Goal: Task Accomplishment & Management: Manage account settings

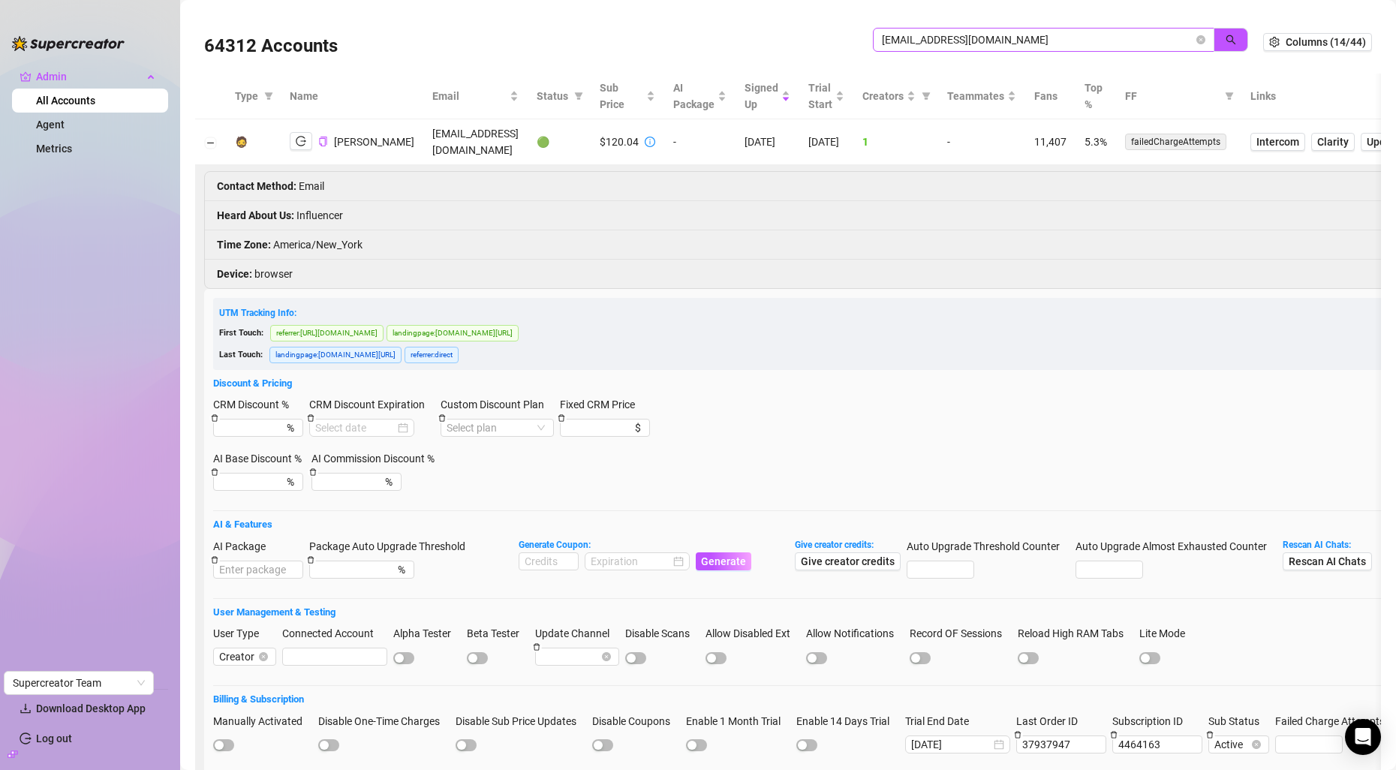
click at [905, 37] on input "[EMAIL_ADDRESS][DOMAIN_NAME]" at bounding box center [1037, 40] width 311 height 17
type input "[EMAIL_ADDRESS][DOMAIN_NAME]"
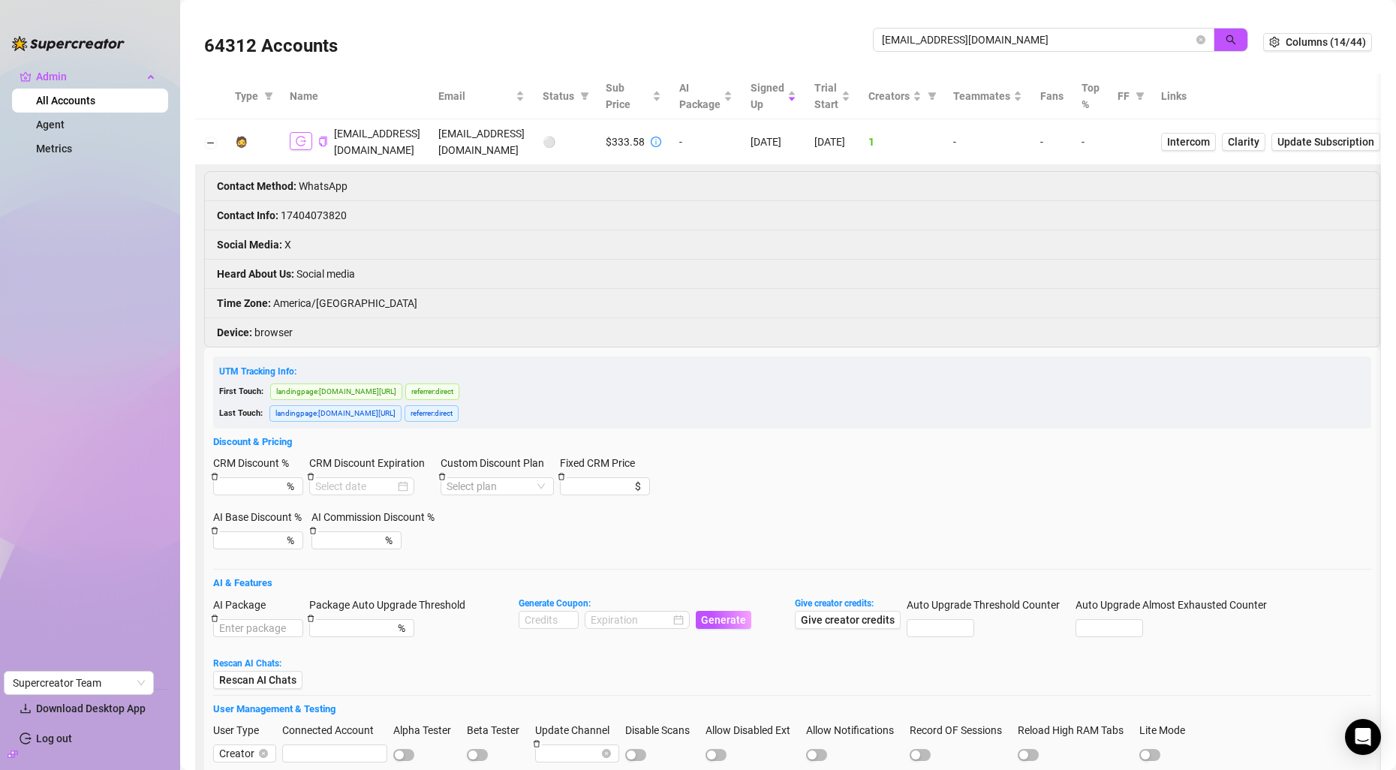
click at [299, 136] on icon "logout" at bounding box center [301, 141] width 11 height 11
click at [670, 135] on td "$333.58" at bounding box center [634, 142] width 74 height 46
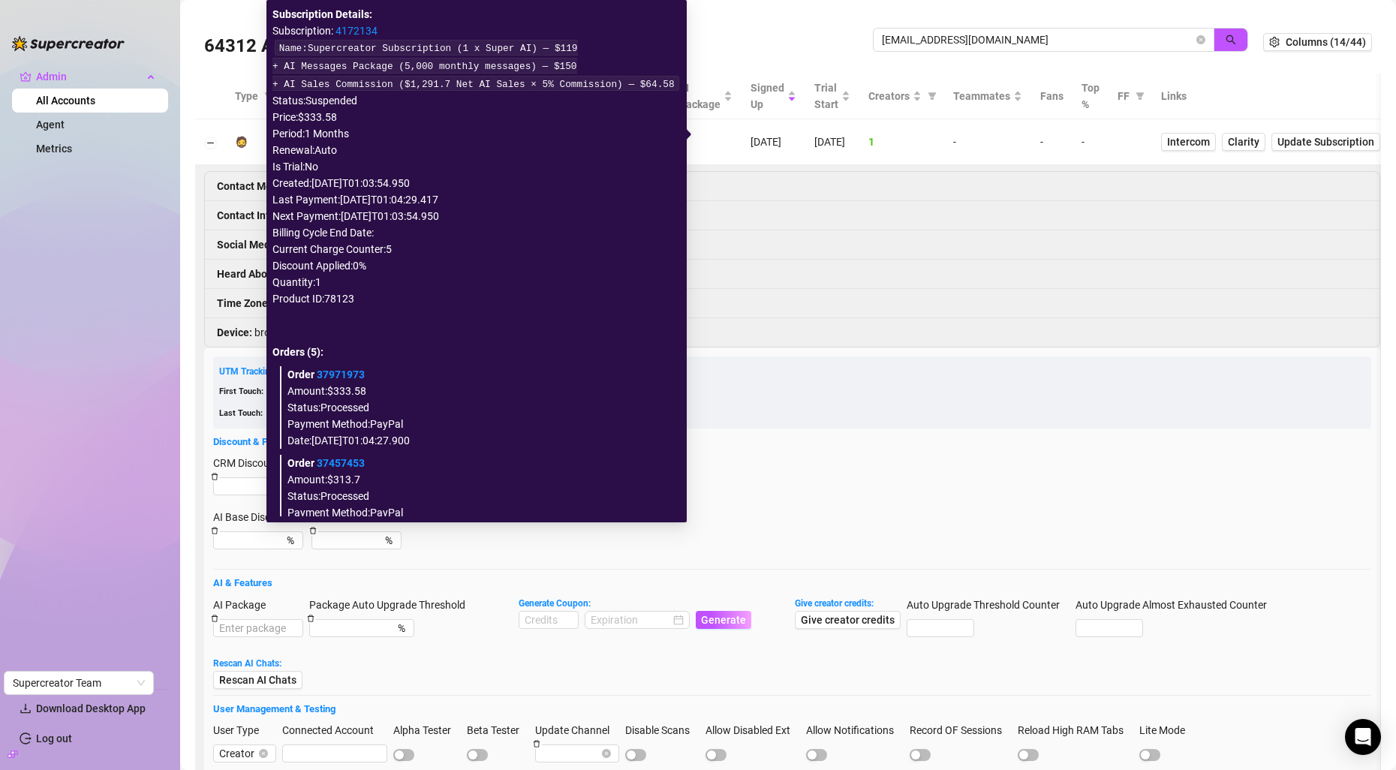
click at [661, 137] on icon "info-circle" at bounding box center [656, 142] width 11 height 11
click at [359, 35] on link "4172134" at bounding box center [356, 31] width 42 height 12
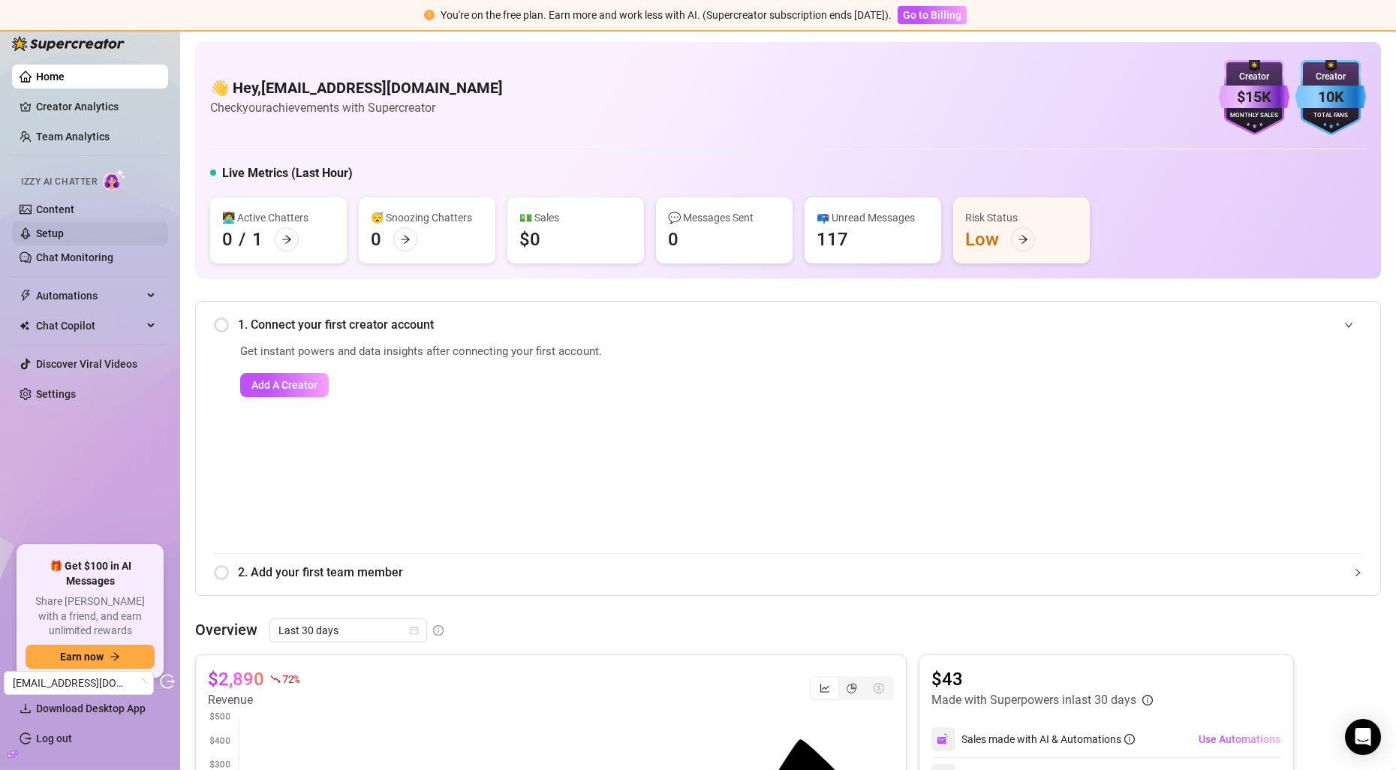
click at [64, 233] on link "Setup" at bounding box center [50, 233] width 28 height 12
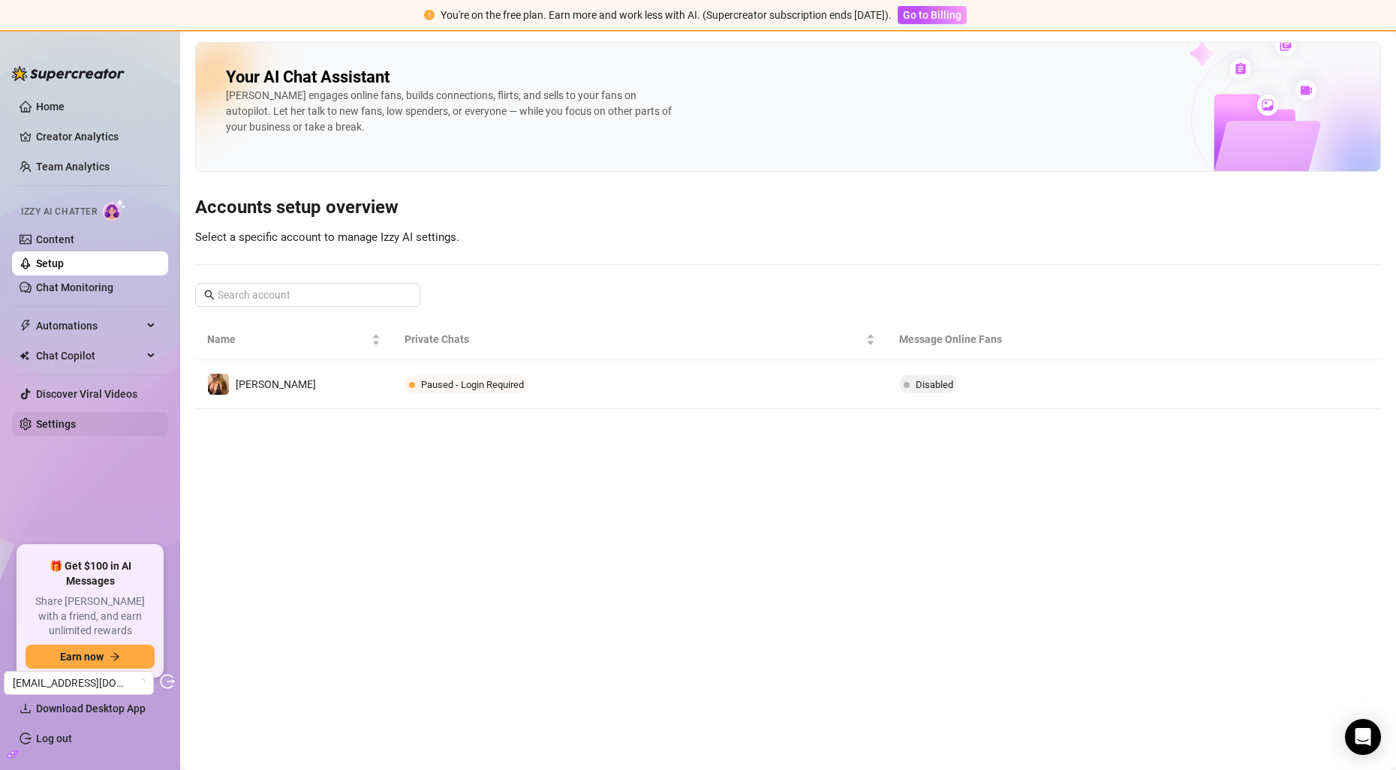
click at [74, 425] on link "Settings" at bounding box center [56, 424] width 40 height 12
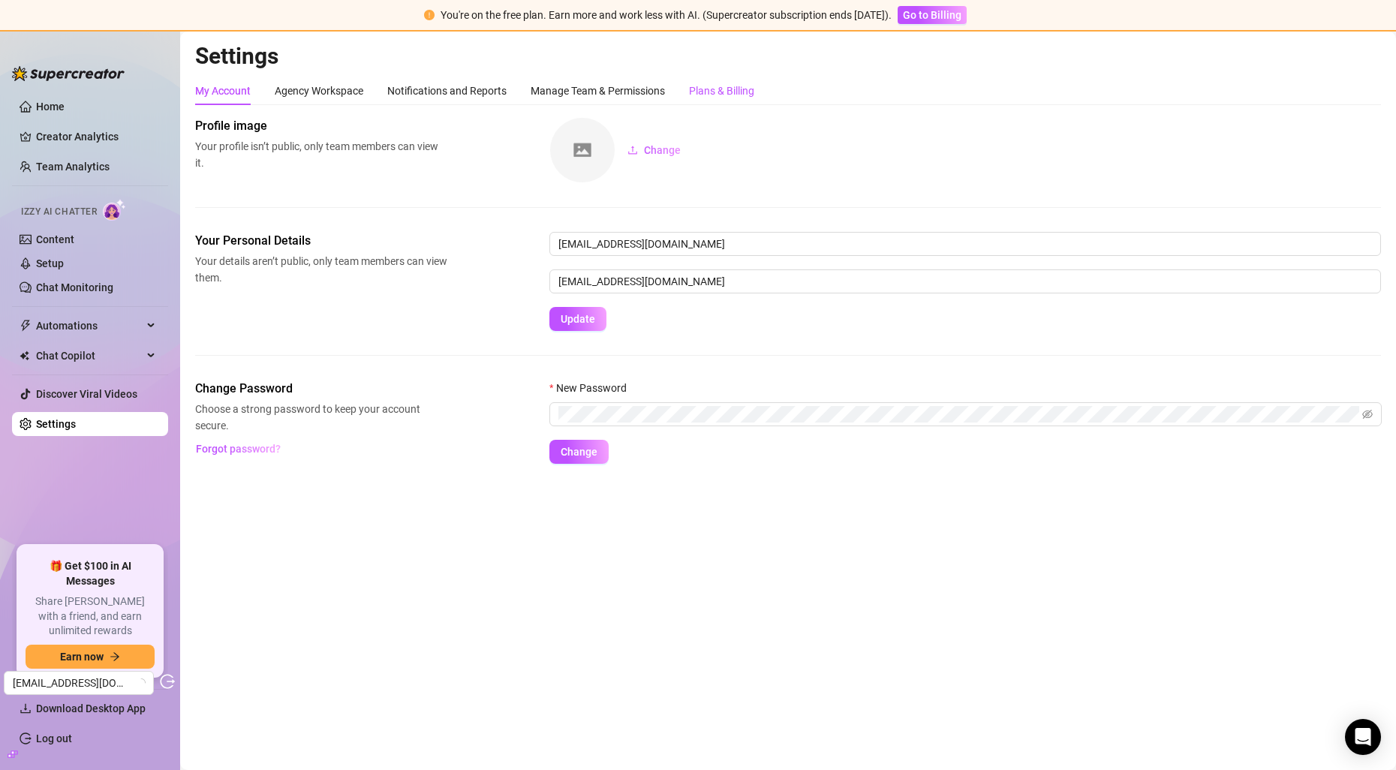
click at [738, 83] on div "Plans & Billing" at bounding box center [721, 91] width 65 height 17
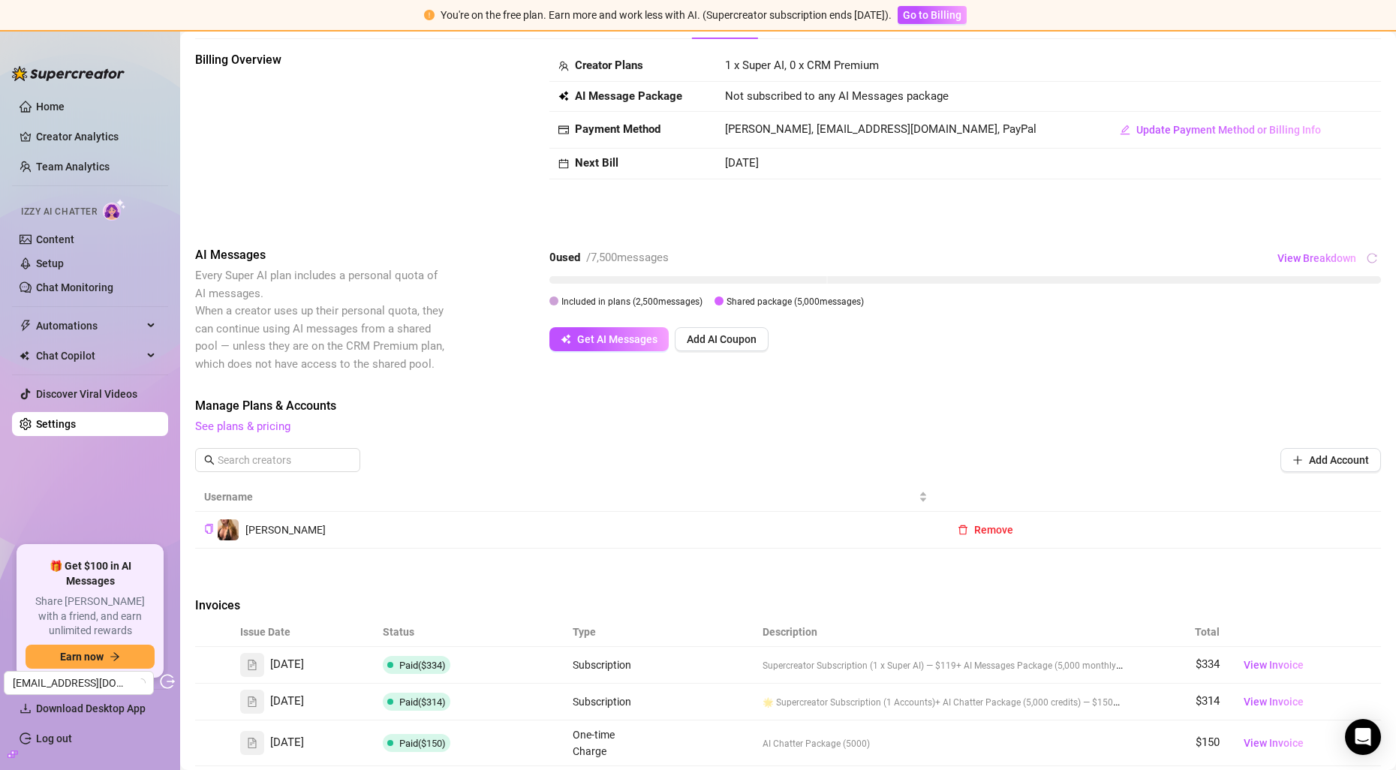
scroll to position [72, 0]
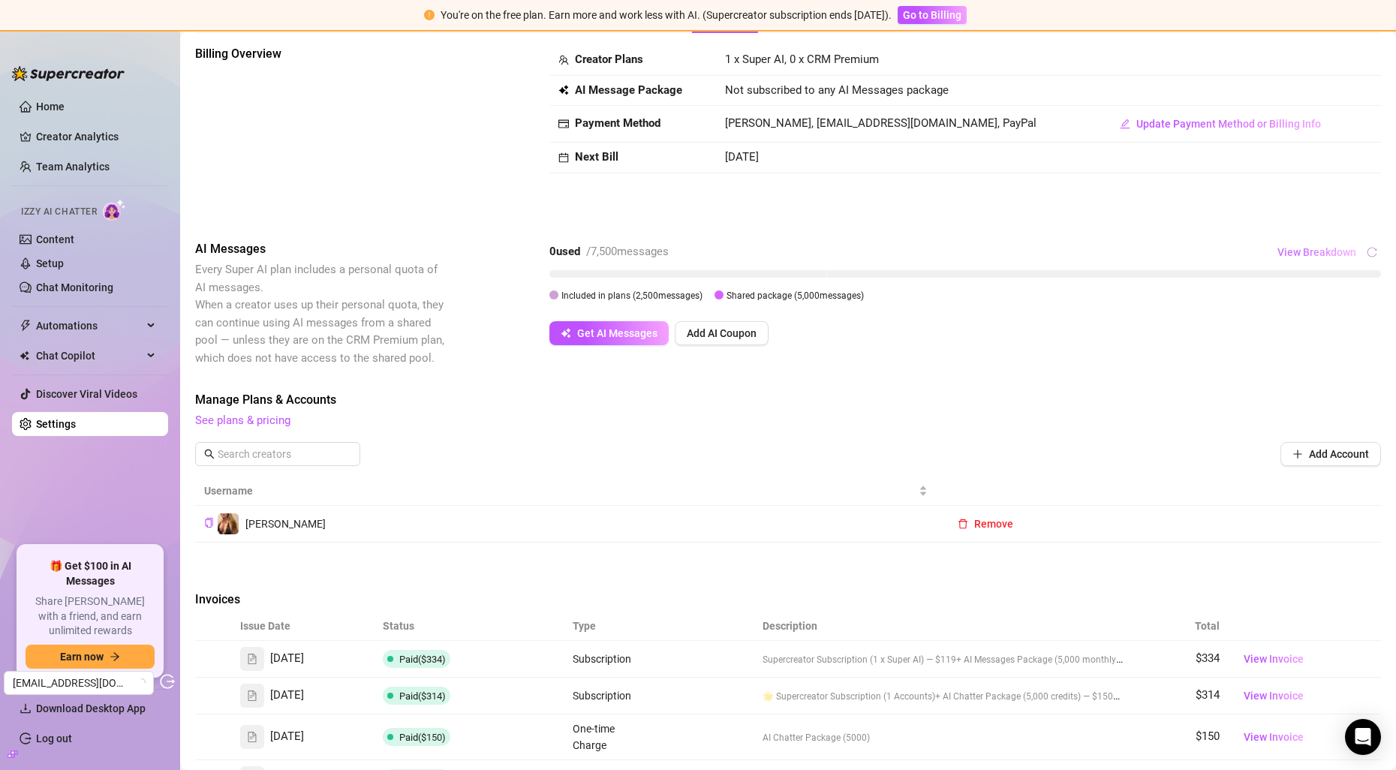
click at [1334, 241] on button "View Breakdown" at bounding box center [1316, 252] width 80 height 24
click at [1327, 254] on span "View Breakdown" at bounding box center [1316, 252] width 79 height 12
click at [1327, 257] on span "View Breakdown" at bounding box center [1316, 252] width 79 height 12
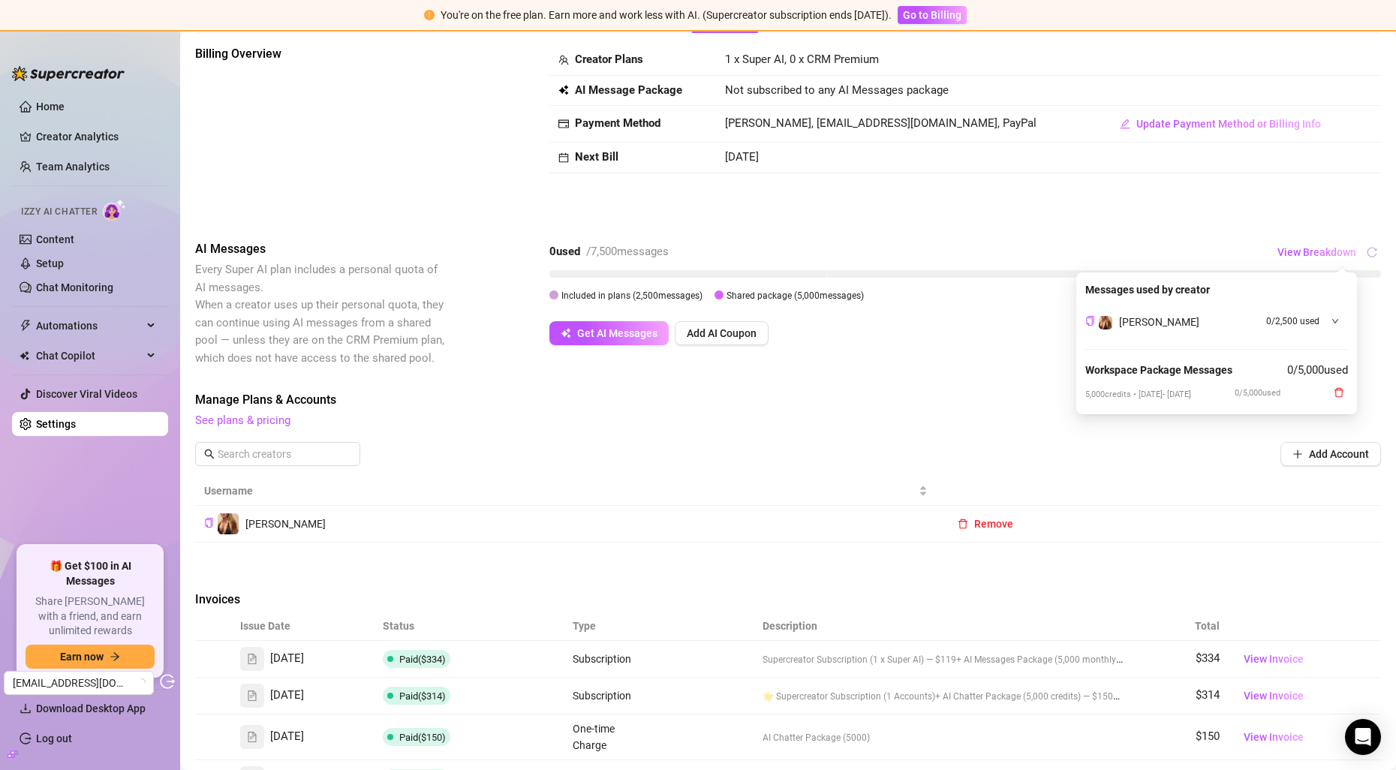
click at [1338, 395] on span "Manage Plans & Accounts" at bounding box center [788, 400] width 1186 height 18
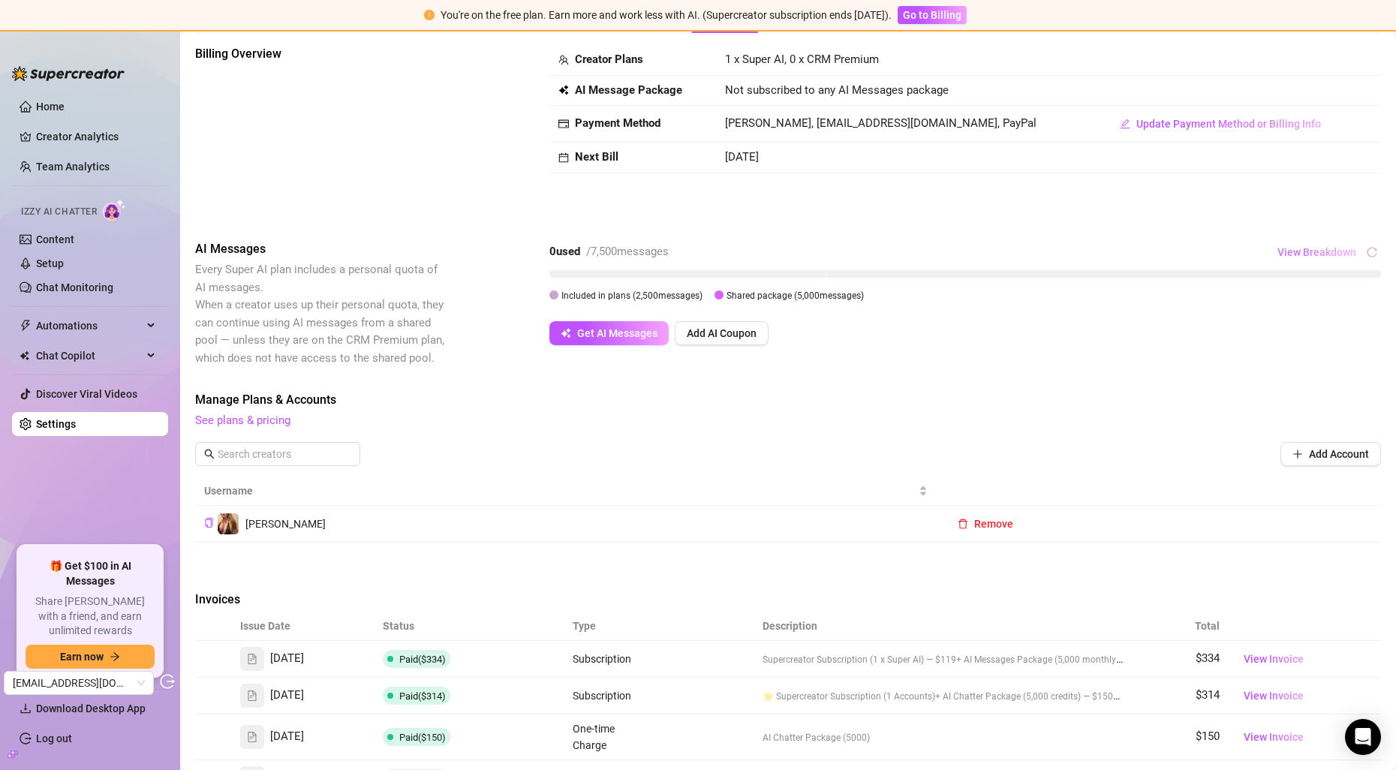
click at [1329, 246] on span "View Breakdown" at bounding box center [1316, 252] width 79 height 12
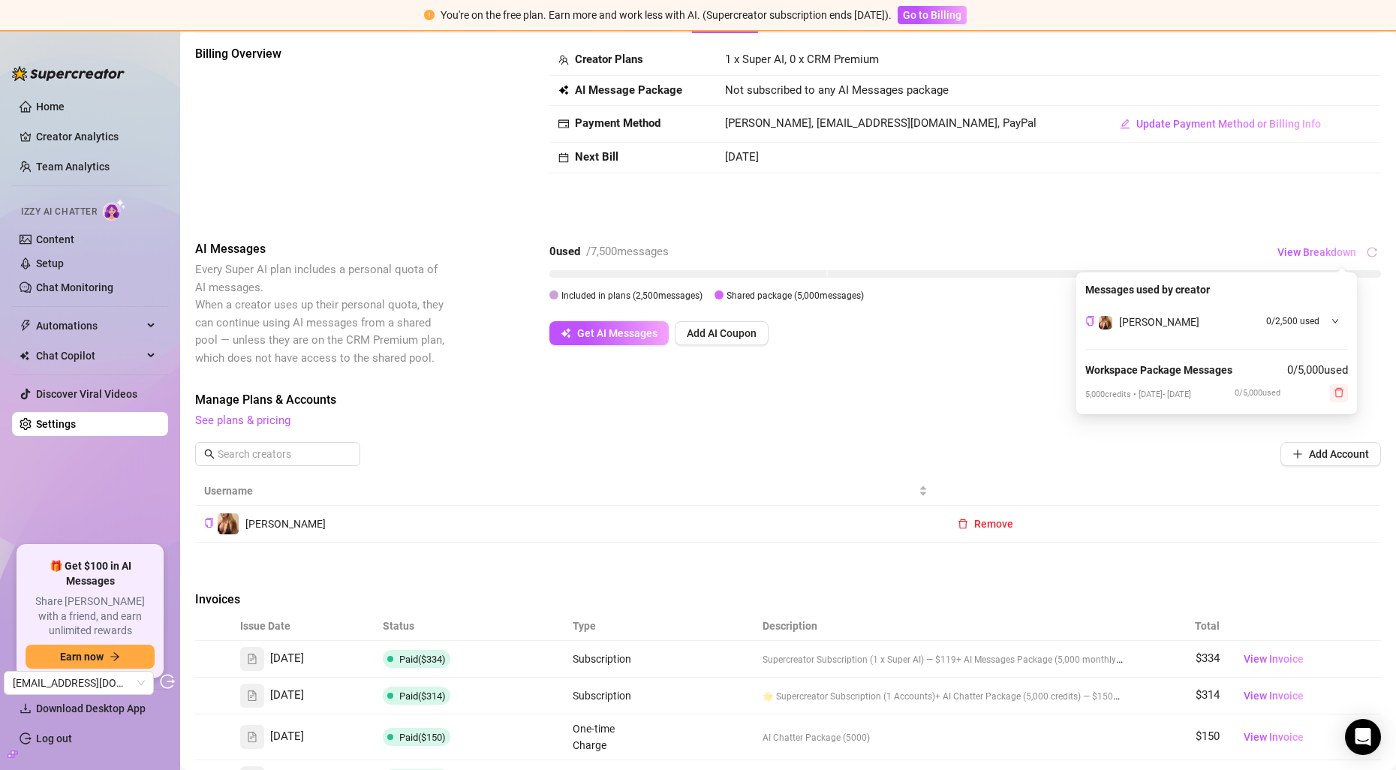
click at [1339, 396] on icon "delete" at bounding box center [1338, 392] width 11 height 11
click at [1370, 356] on span "Yes" at bounding box center [1372, 359] width 18 height 12
